Goal: Information Seeking & Learning: Learn about a topic

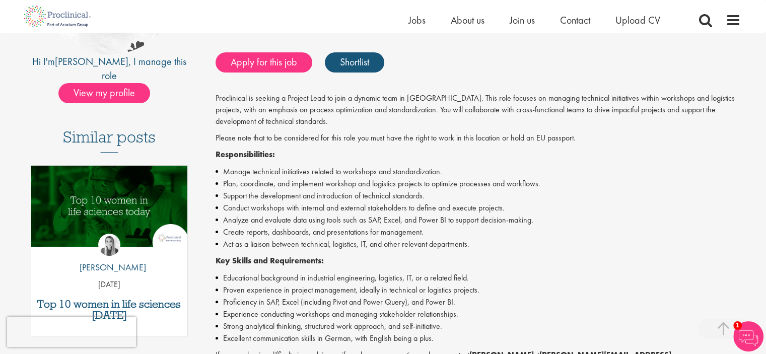
scroll to position [151, 0]
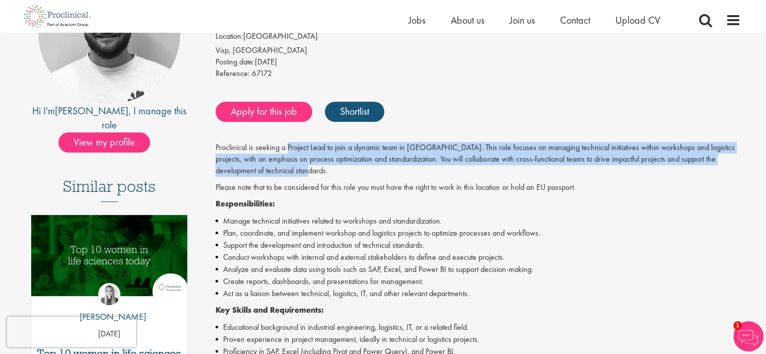
drag, startPoint x: 288, startPoint y: 147, endPoint x: 713, endPoint y: 171, distance: 425.5
click at [713, 171] on p "Proclinical is seeking a Project Lead to join a dynamic team in Switzerland. Th…" at bounding box center [477, 159] width 525 height 35
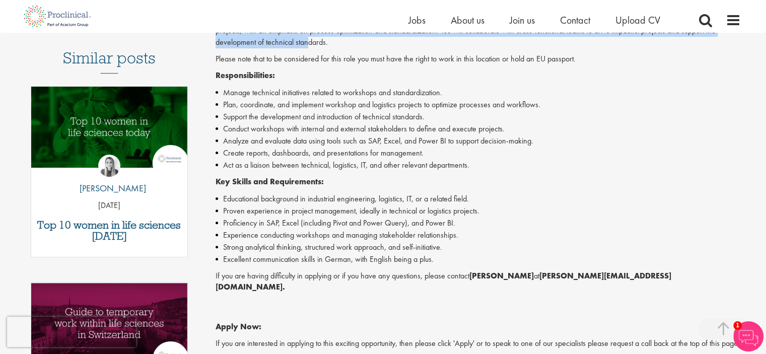
scroll to position [302, 0]
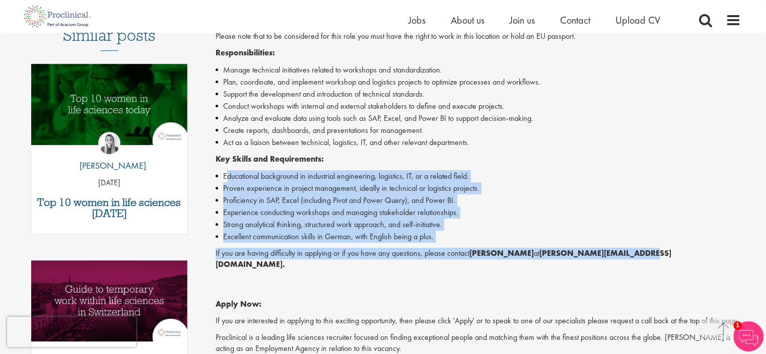
drag, startPoint x: 226, startPoint y: 175, endPoint x: 667, endPoint y: 259, distance: 449.9
click at [667, 259] on div "Proclinical is seeking a Project Lead to join a dynamic team in Switzerland. Th…" at bounding box center [477, 187] width 525 height 392
click at [596, 193] on li "Proven experience in project management, ideally in technical or logistics proj…" at bounding box center [477, 188] width 525 height 12
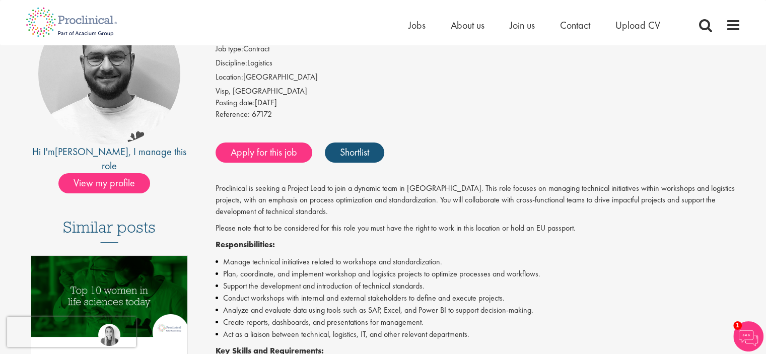
scroll to position [0, 0]
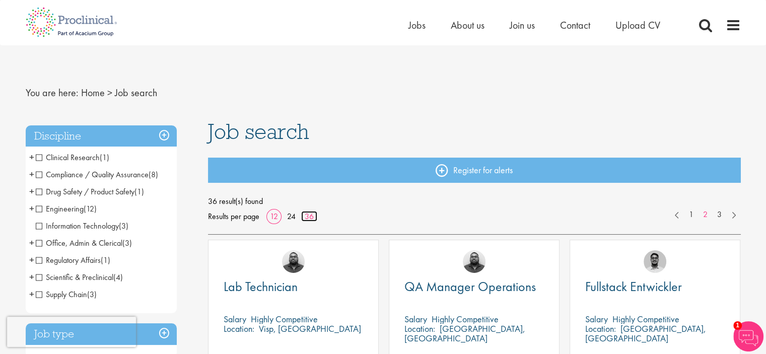
click at [307, 211] on link "36" at bounding box center [309, 216] width 16 height 11
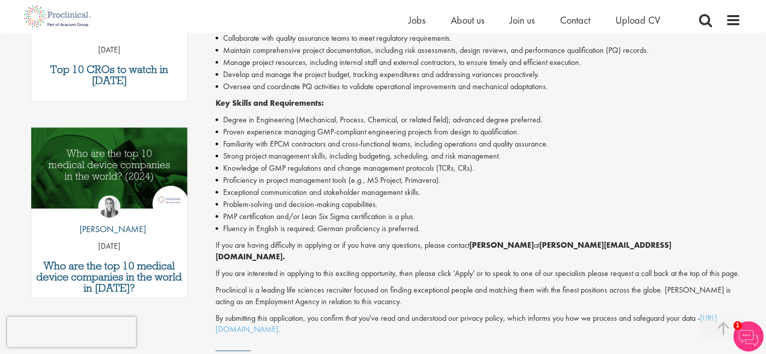
scroll to position [453, 0]
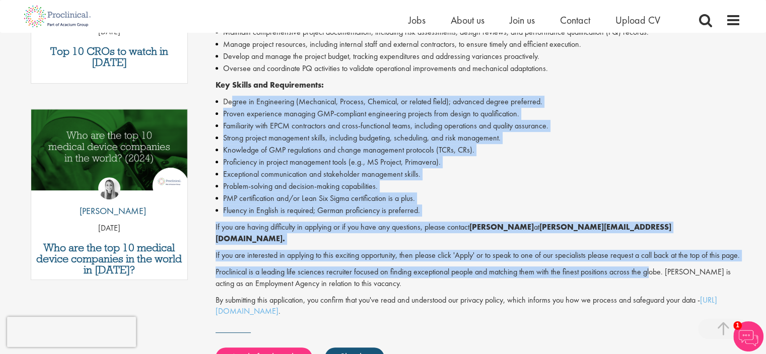
drag, startPoint x: 231, startPoint y: 102, endPoint x: 641, endPoint y: 262, distance: 440.4
click at [648, 270] on div "Join a dynamic team at a leading Contract Manufacturing Organisation and contri…" at bounding box center [477, 78] width 525 height 477
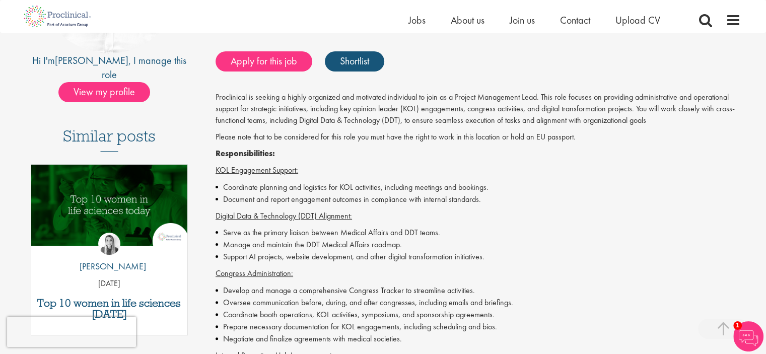
scroll to position [252, 0]
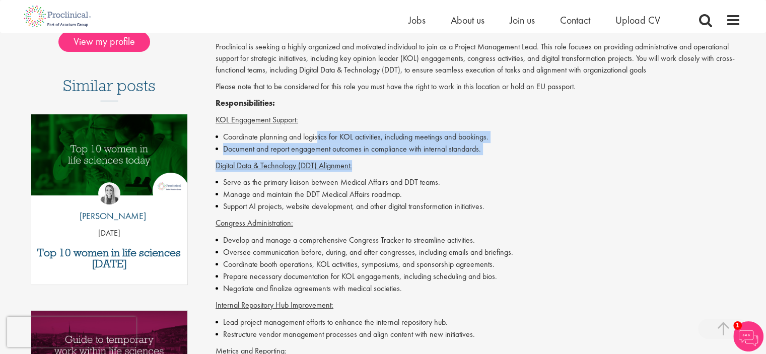
drag, startPoint x: 318, startPoint y: 135, endPoint x: 502, endPoint y: 155, distance: 184.8
click at [502, 155] on div "Proclinical is seeking a highly organized and motivated individual to join as a…" at bounding box center [477, 345] width 525 height 608
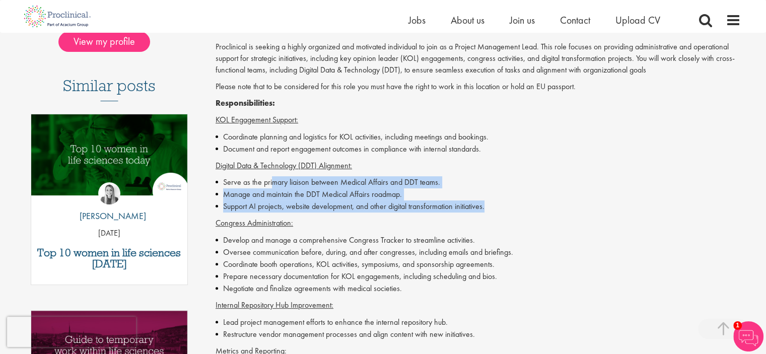
drag, startPoint x: 273, startPoint y: 179, endPoint x: 515, endPoint y: 206, distance: 244.1
click at [515, 206] on ul "Serve as the primary liaison between Medical Affairs and DDT teams. Manage and …" at bounding box center [477, 194] width 525 height 36
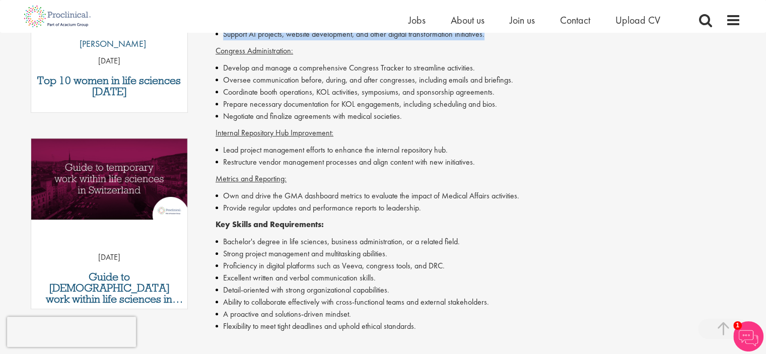
scroll to position [302, 0]
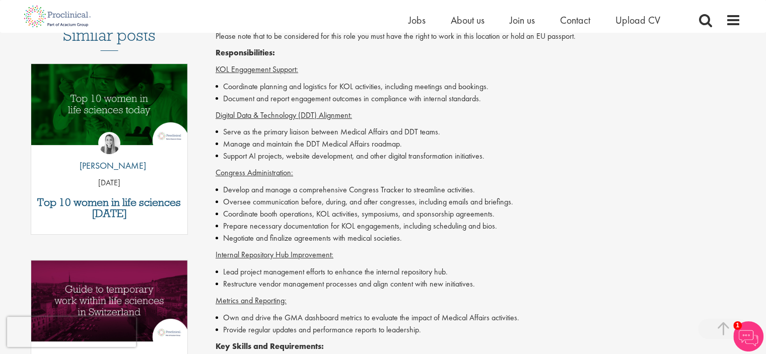
click at [538, 191] on li "Develop and manage a comprehensive Congress Tracker to streamline activities." at bounding box center [477, 190] width 525 height 12
drag, startPoint x: 305, startPoint y: 141, endPoint x: 370, endPoint y: 143, distance: 65.0
click at [370, 143] on li "Manage and maintain the DDT Medical Affairs roadmap." at bounding box center [477, 144] width 525 height 12
copy li "DDT Medical Affairs"
drag, startPoint x: 238, startPoint y: 145, endPoint x: 404, endPoint y: 146, distance: 166.1
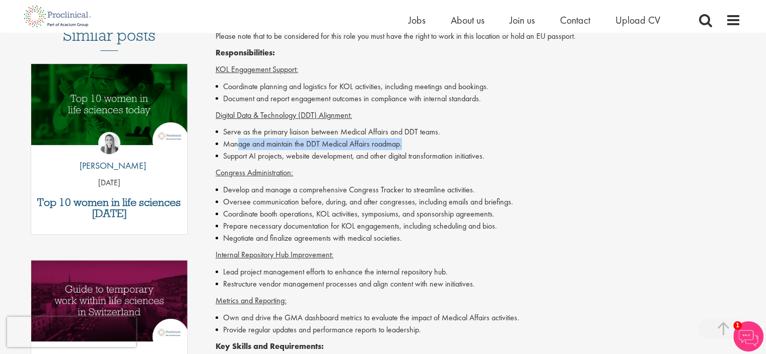
click at [404, 146] on li "Manage and maintain the DDT Medical Affairs roadmap." at bounding box center [477, 144] width 525 height 12
click at [526, 147] on li "Manage and maintain the DDT Medical Affairs roadmap." at bounding box center [477, 144] width 525 height 12
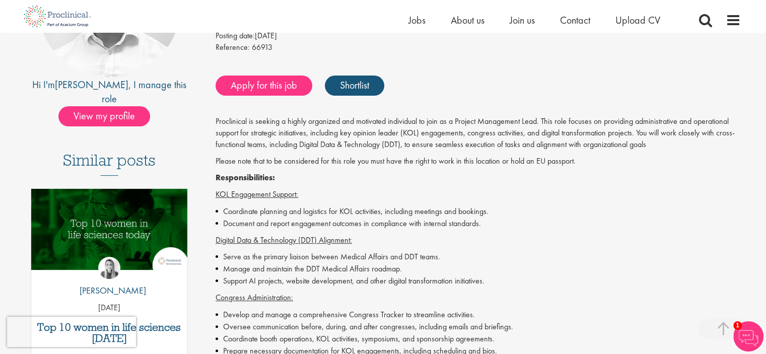
scroll to position [201, 0]
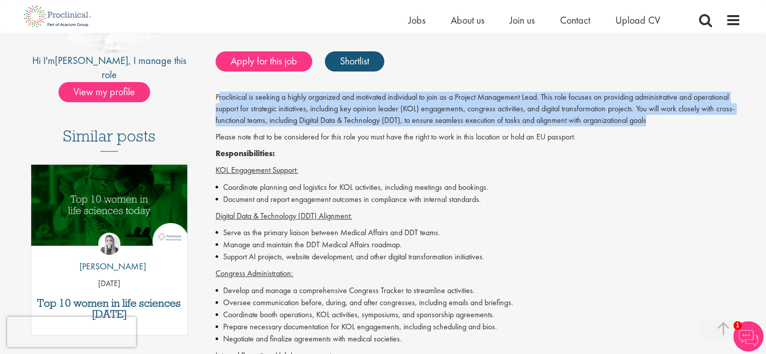
drag, startPoint x: 219, startPoint y: 98, endPoint x: 738, endPoint y: 120, distance: 519.9
click at [738, 120] on p "Proclinical is seeking a highly organized and motivated individual to join as a…" at bounding box center [477, 109] width 525 height 35
click at [343, 120] on p "Proclinical is seeking a highly organized and motivated individual to join as a…" at bounding box center [477, 109] width 525 height 35
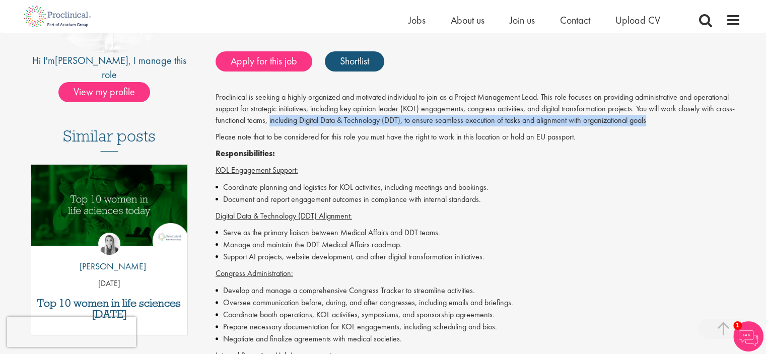
drag, startPoint x: 270, startPoint y: 120, endPoint x: 651, endPoint y: 120, distance: 381.1
click at [651, 120] on p "Proclinical is seeking a highly organized and motivated individual to join as a…" at bounding box center [477, 109] width 525 height 35
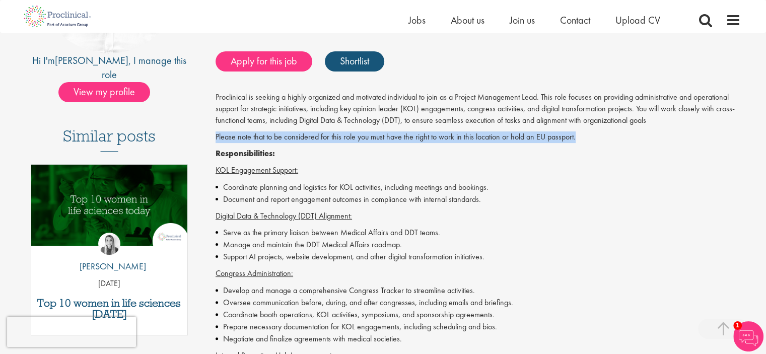
drag, startPoint x: 216, startPoint y: 135, endPoint x: 623, endPoint y: 135, distance: 406.2
click at [623, 135] on p "Please note that to be considered for this role you must have the right to work…" at bounding box center [477, 137] width 525 height 12
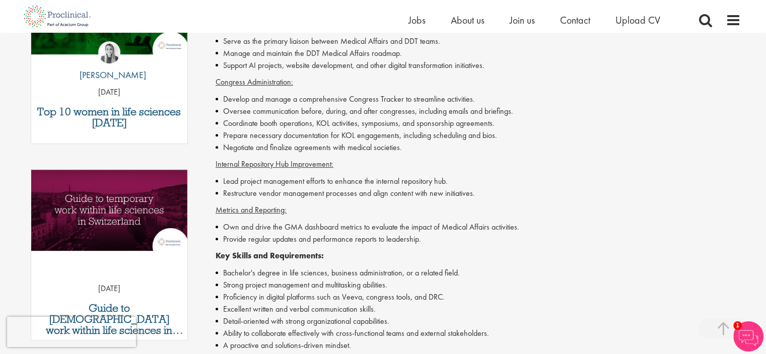
scroll to position [453, 0]
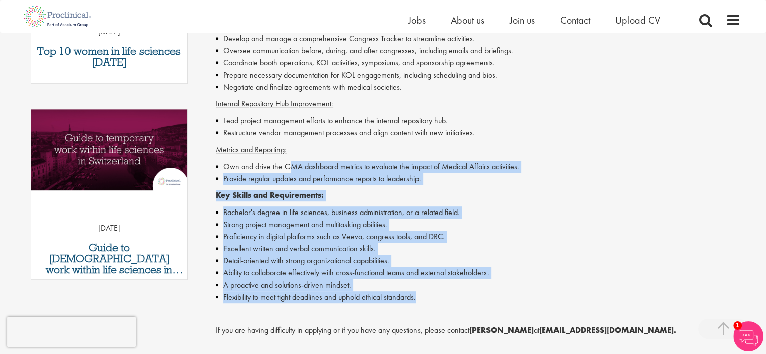
drag, startPoint x: 288, startPoint y: 165, endPoint x: 578, endPoint y: 296, distance: 317.9
click at [578, 296] on div "Proclinical is seeking a highly organized and motivated individual to join as a…" at bounding box center [477, 144] width 525 height 608
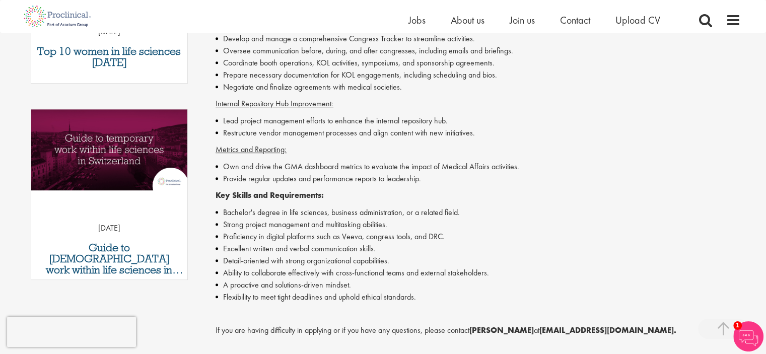
click at [373, 147] on p "Metrics and Reporting:" at bounding box center [477, 150] width 525 height 12
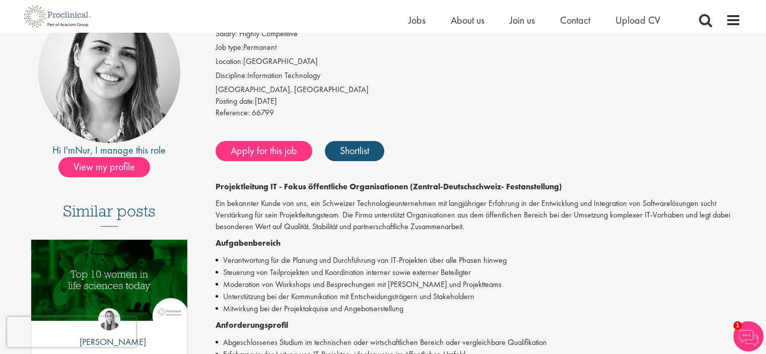
scroll to position [151, 0]
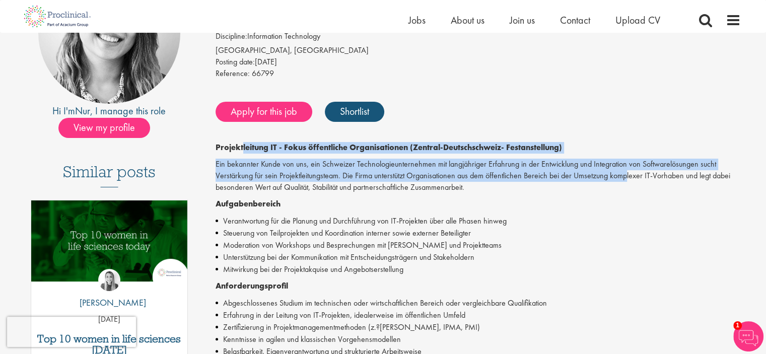
drag, startPoint x: 242, startPoint y: 147, endPoint x: 624, endPoint y: 174, distance: 383.0
click at [624, 174] on div "Projektleitung IT - Fokus öffentliche Organisationen (Zentral-Deutschschweiz- F…" at bounding box center [477, 321] width 525 height 358
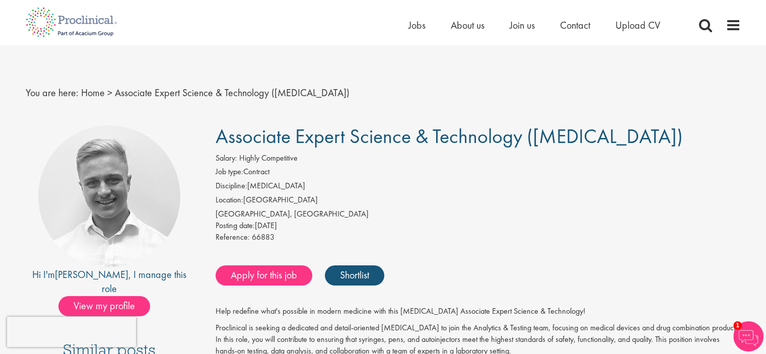
click at [415, 199] on li "Location: [GEOGRAPHIC_DATA]" at bounding box center [477, 201] width 525 height 14
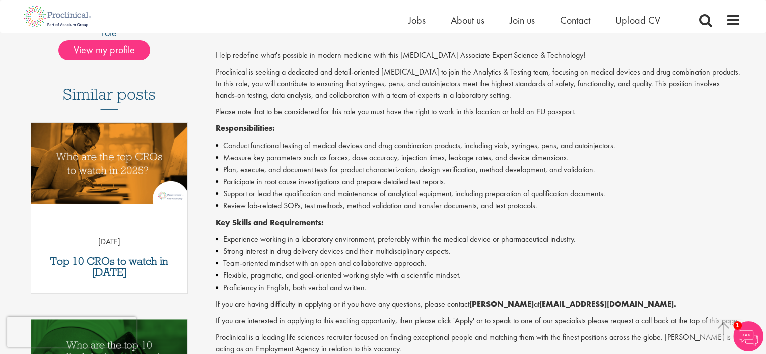
scroll to position [302, 0]
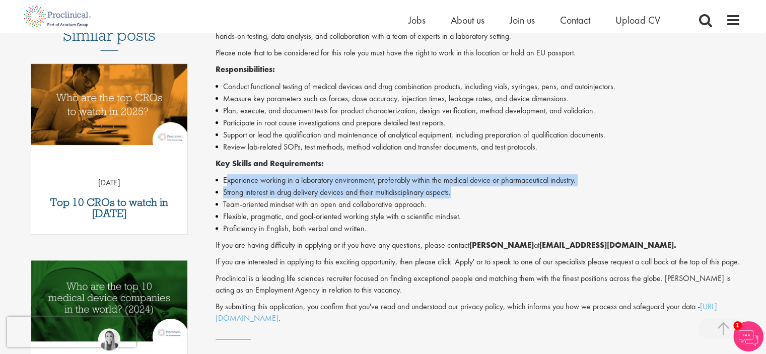
drag, startPoint x: 227, startPoint y: 178, endPoint x: 600, endPoint y: 187, distance: 372.6
click at [600, 187] on ul "Experience working in a laboratory environment, preferably within the medical d…" at bounding box center [477, 204] width 525 height 60
